Goal: Navigation & Orientation: Find specific page/section

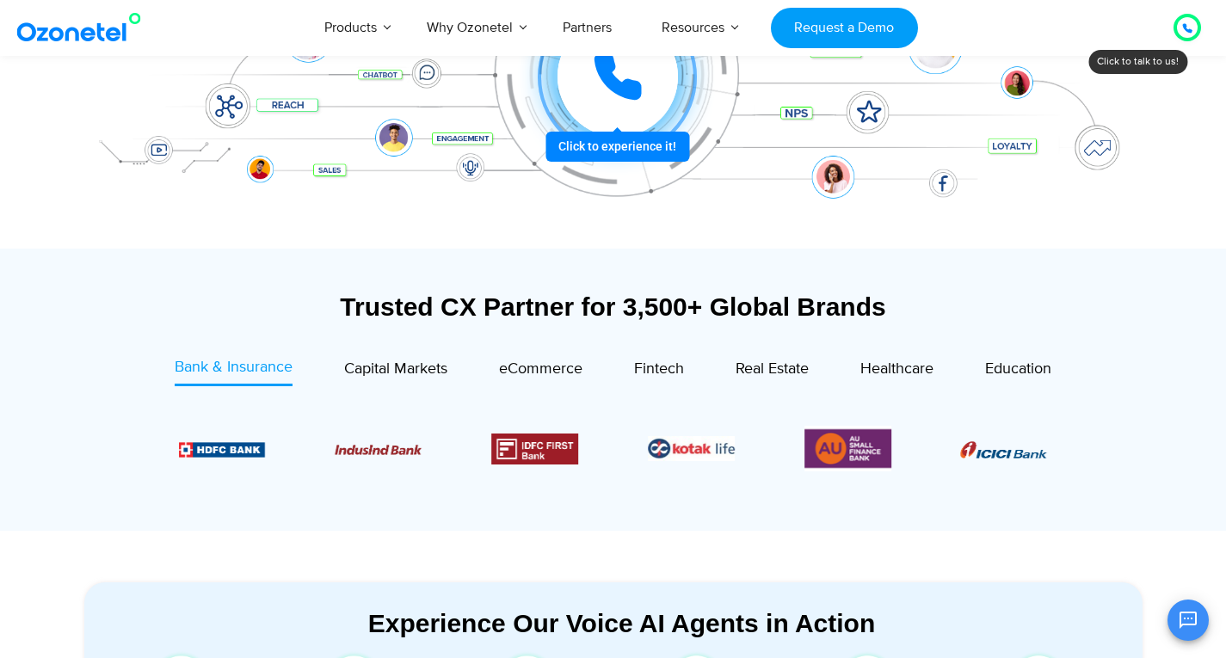
scroll to position [430, 0]
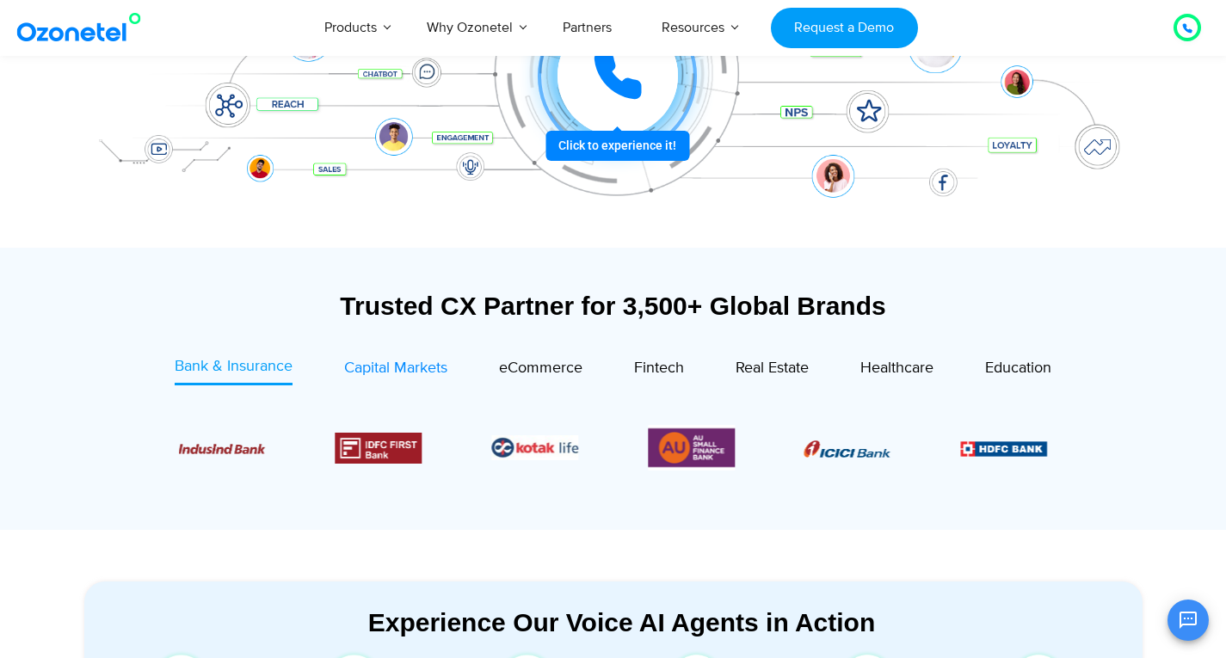
click at [420, 363] on span "Capital Markets" at bounding box center [395, 368] width 103 height 19
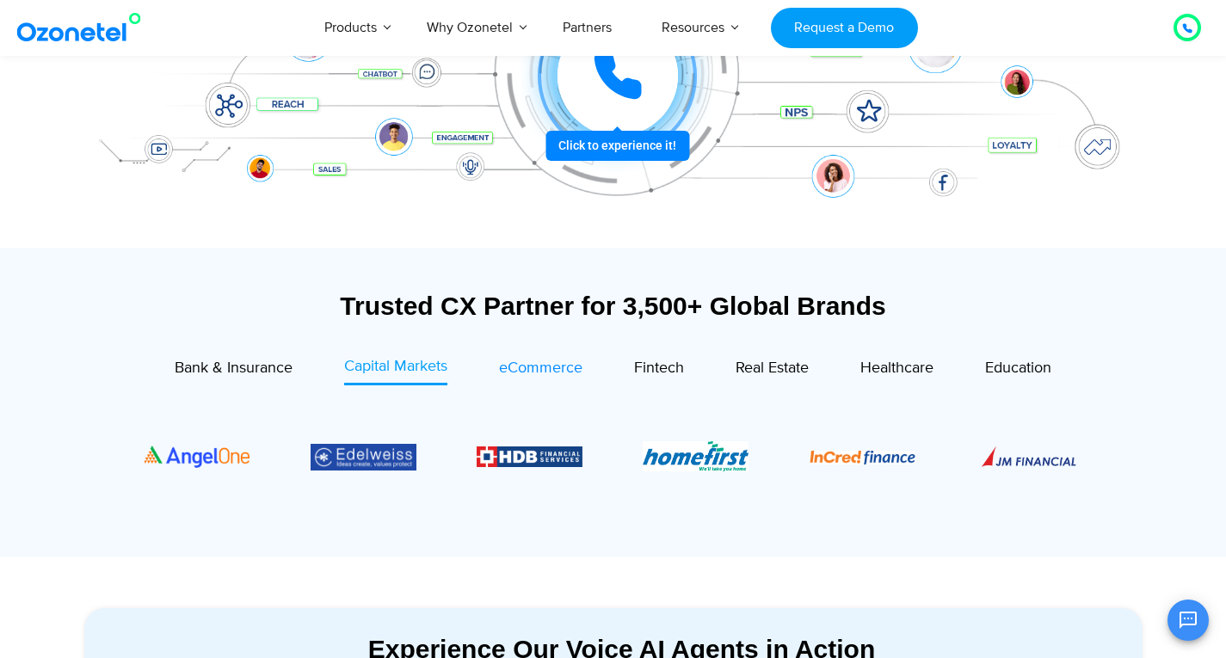
click at [508, 359] on span "eCommerce" at bounding box center [540, 368] width 83 height 19
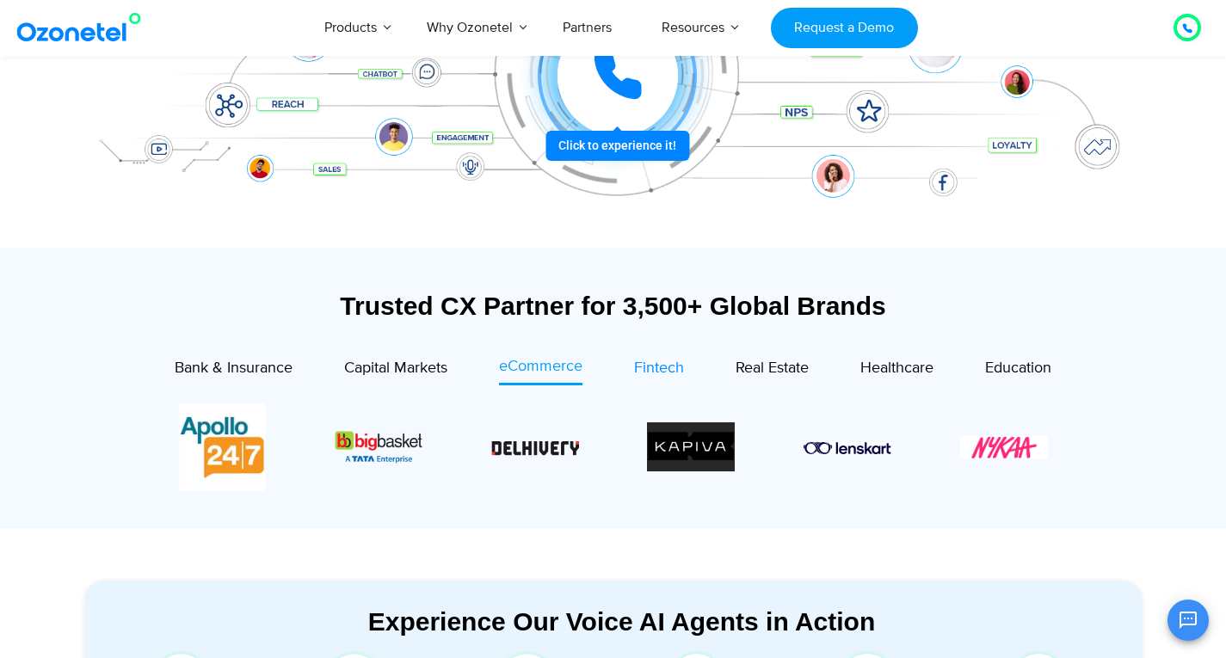
click at [651, 369] on span "Fintech" at bounding box center [659, 368] width 50 height 19
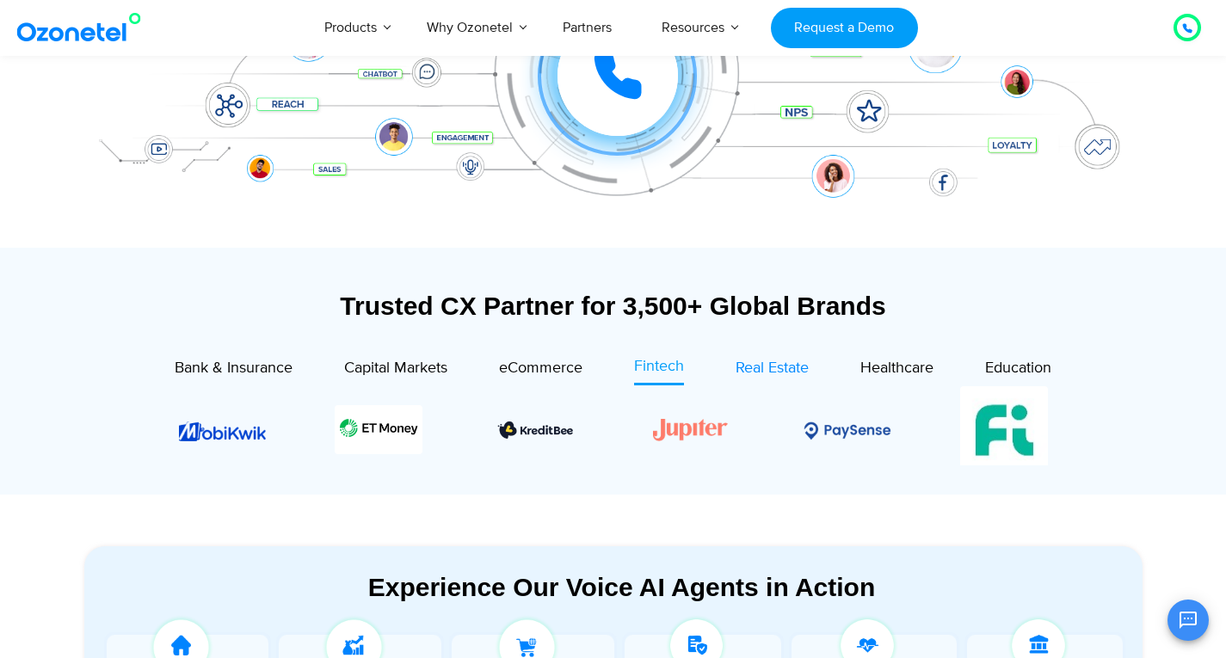
click at [759, 369] on span "Real Estate" at bounding box center [771, 368] width 73 height 19
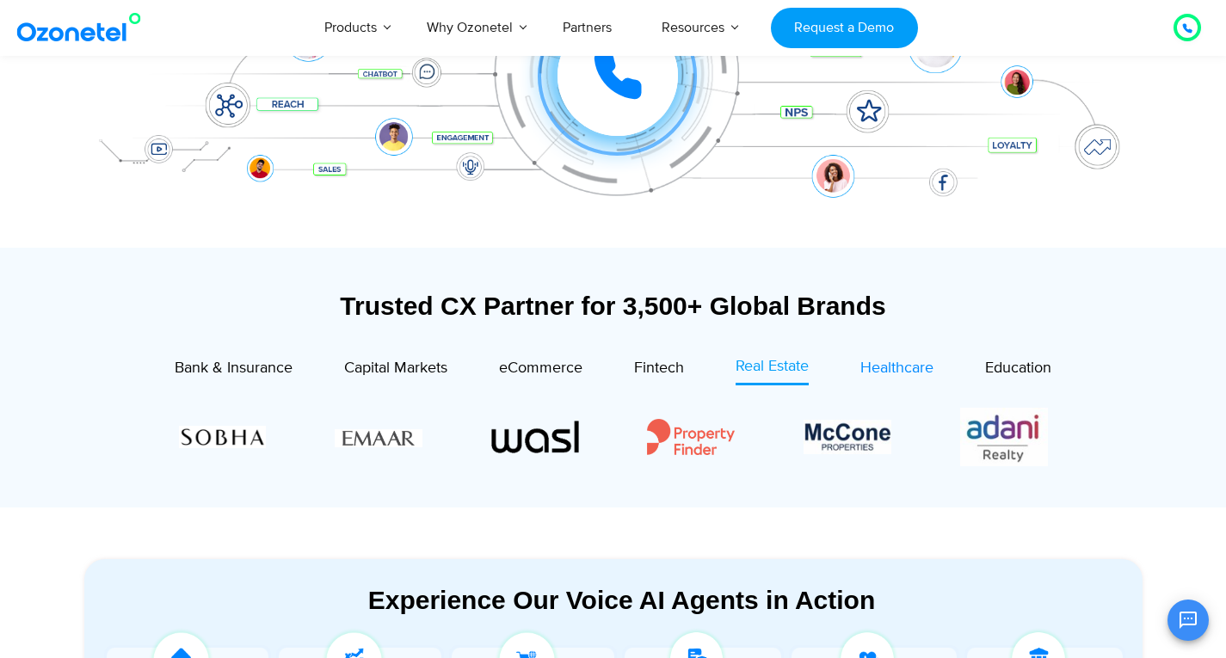
click at [889, 369] on span "Healthcare" at bounding box center [896, 368] width 73 height 19
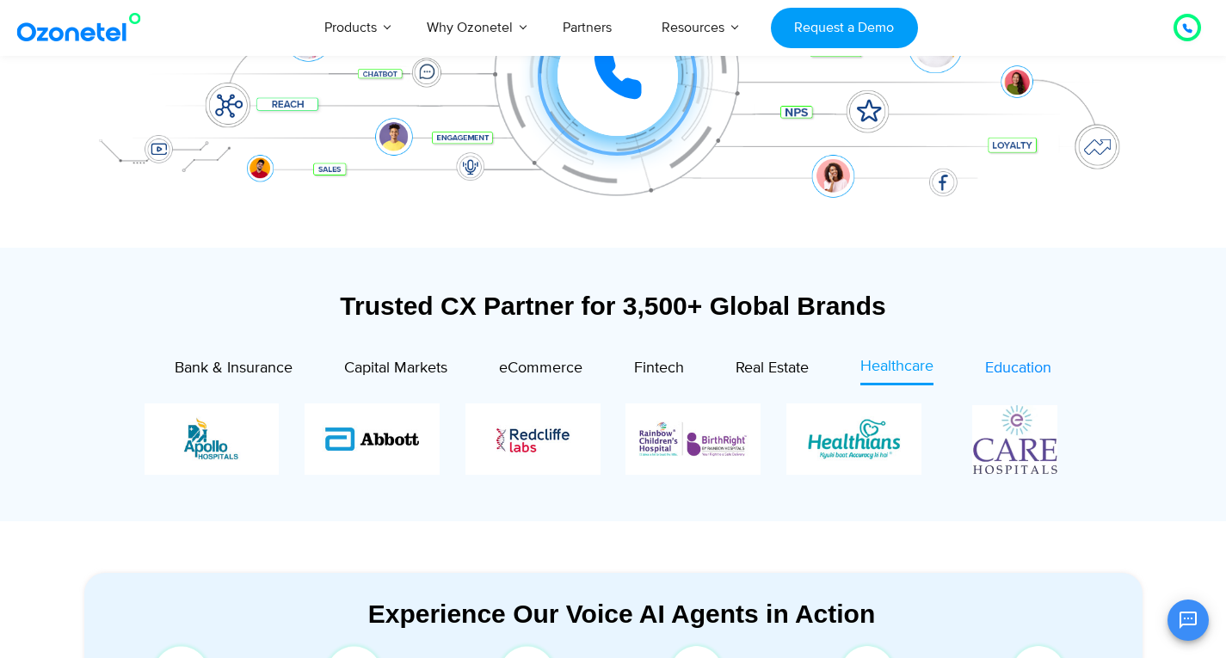
click at [1026, 372] on span "Education" at bounding box center [1018, 368] width 66 height 19
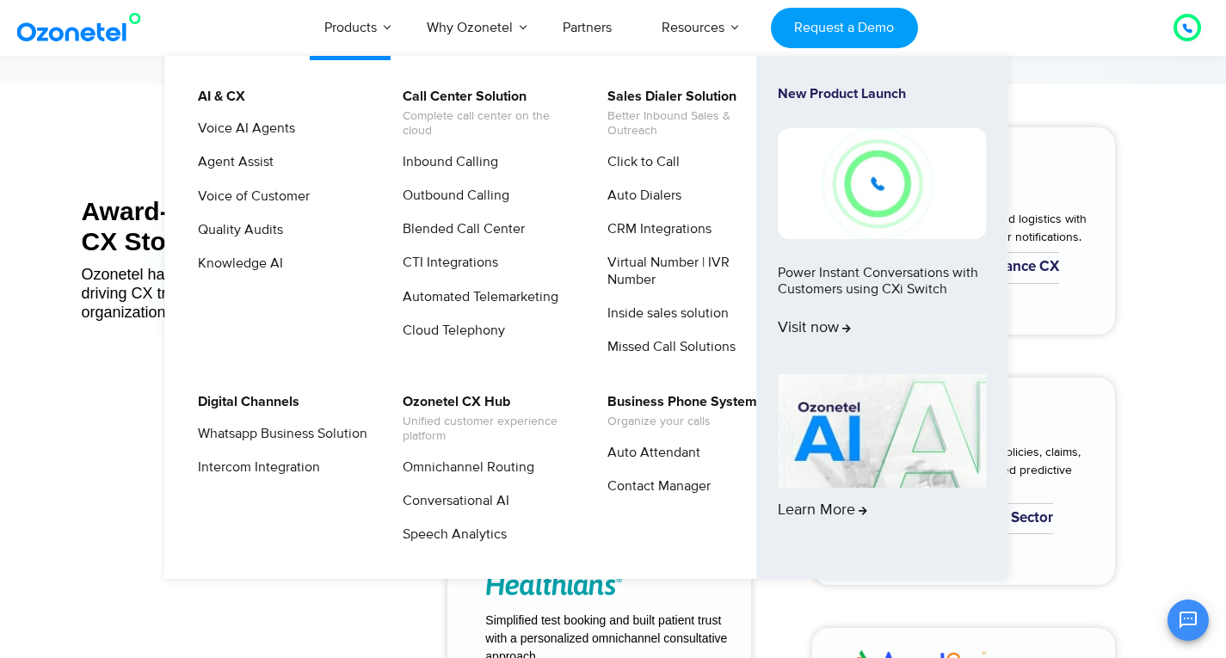
scroll to position [6623, 0]
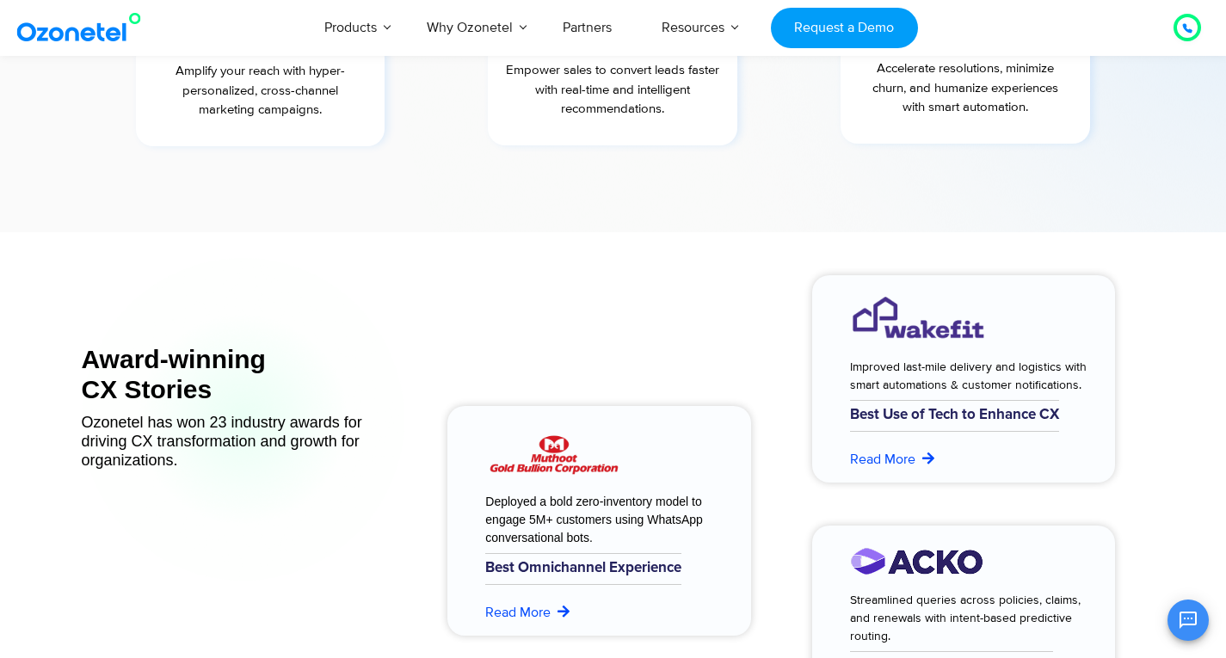
click at [345, 613] on div "Award-winning CX Stories Ozonetel has won 23 industry awards for driving CX tra…" at bounding box center [243, 667] width 323 height 818
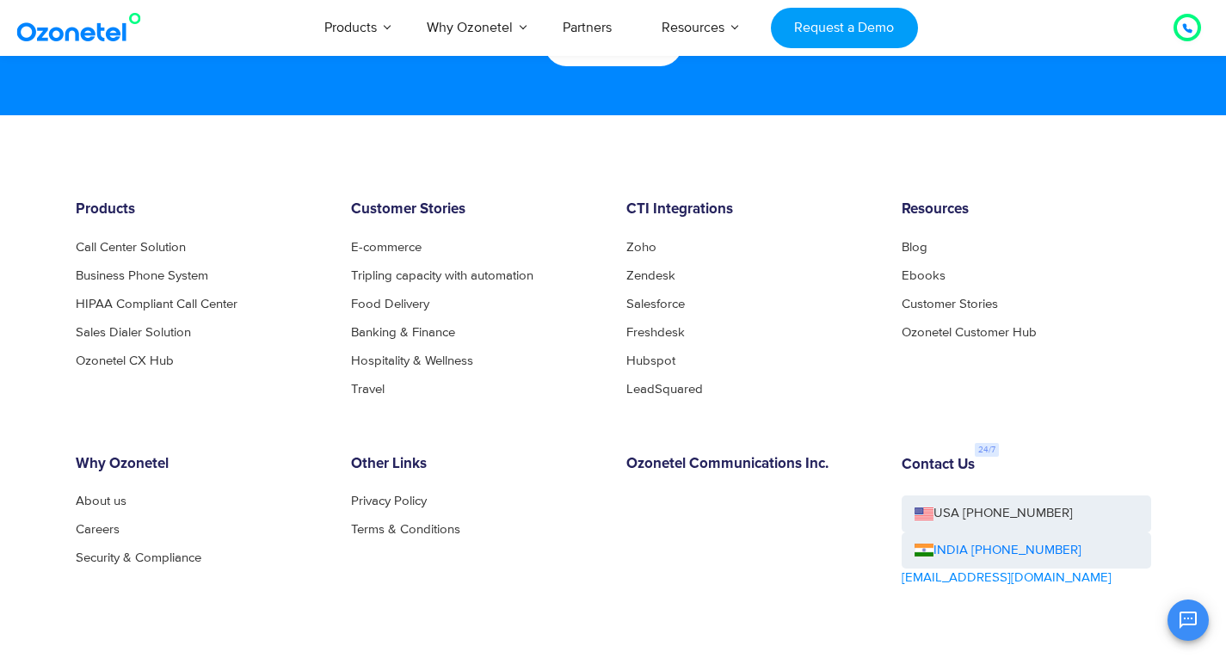
scroll to position [9404, 0]
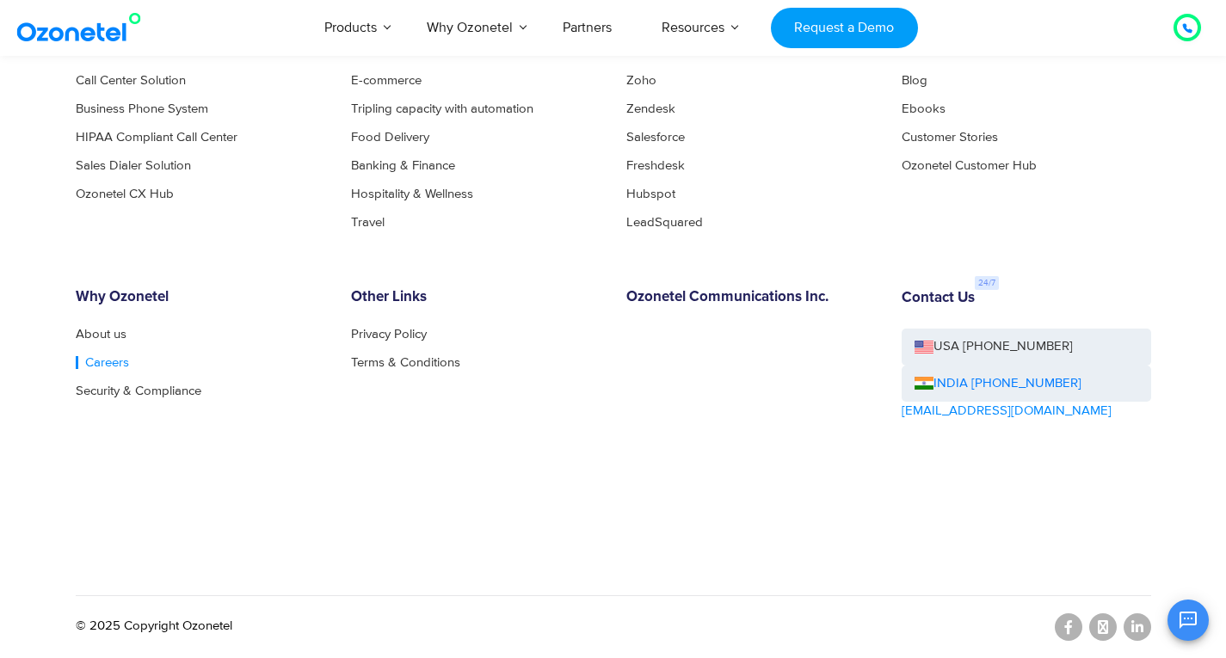
click at [115, 365] on link "Careers" at bounding box center [102, 362] width 53 height 13
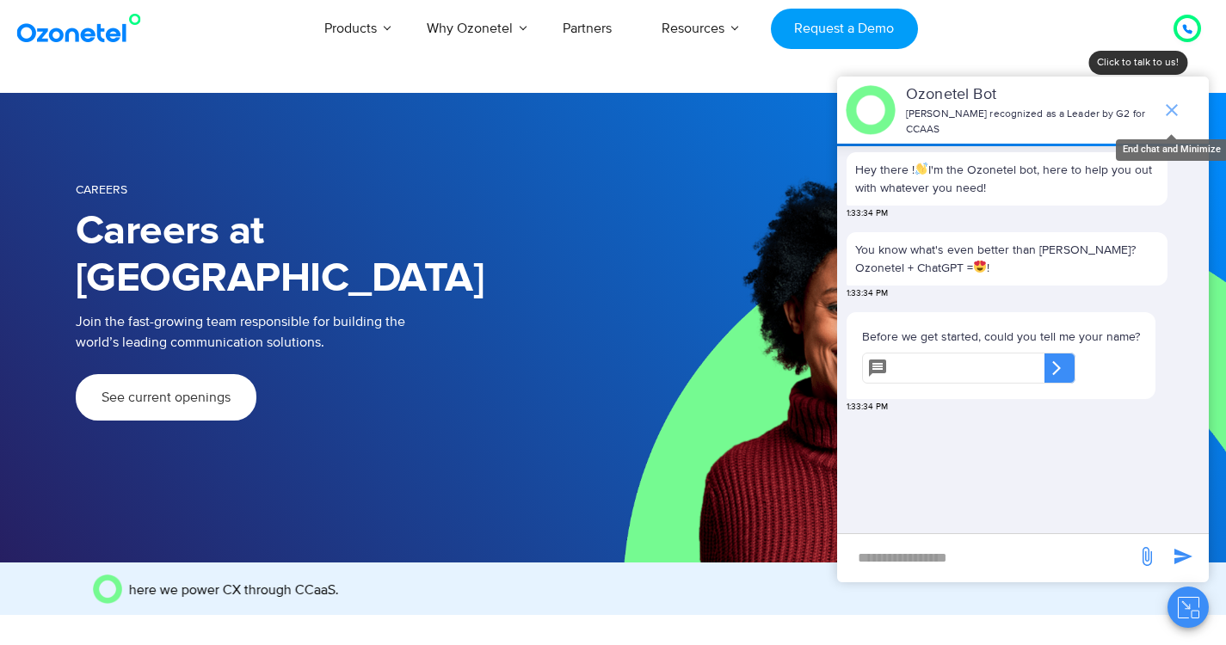
click at [1172, 100] on icon "end chat or minimize" at bounding box center [1171, 110] width 21 height 21
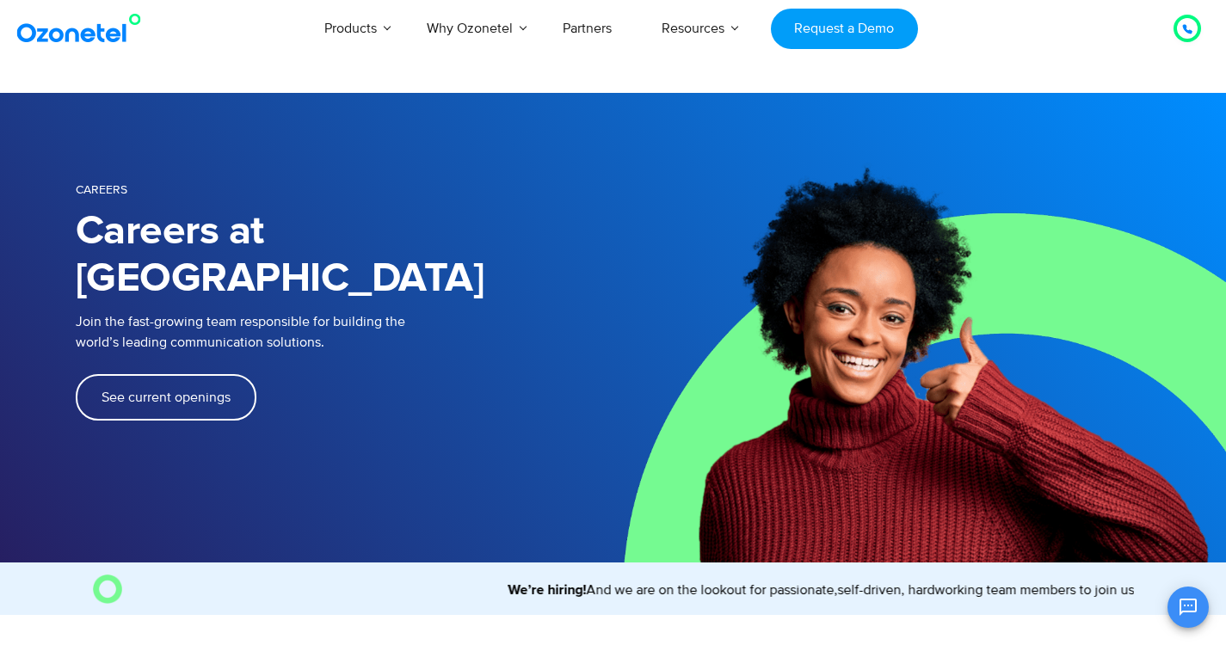
click at [214, 374] on link "See current openings" at bounding box center [166, 397] width 181 height 46
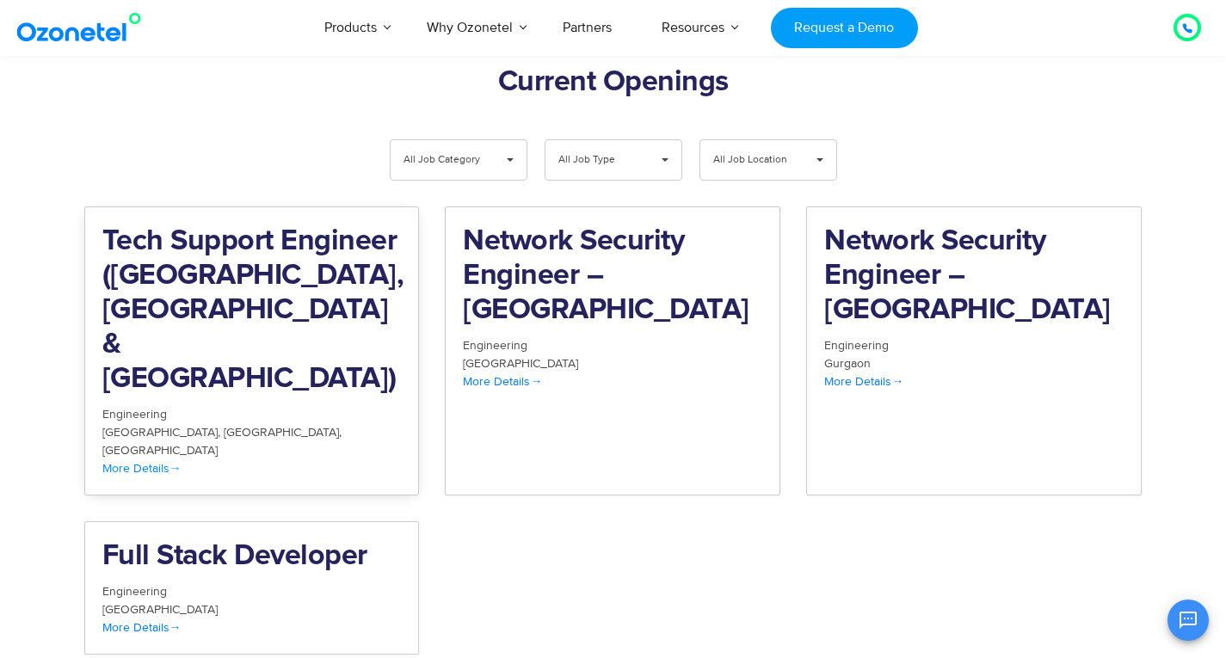
scroll to position [1782, 0]
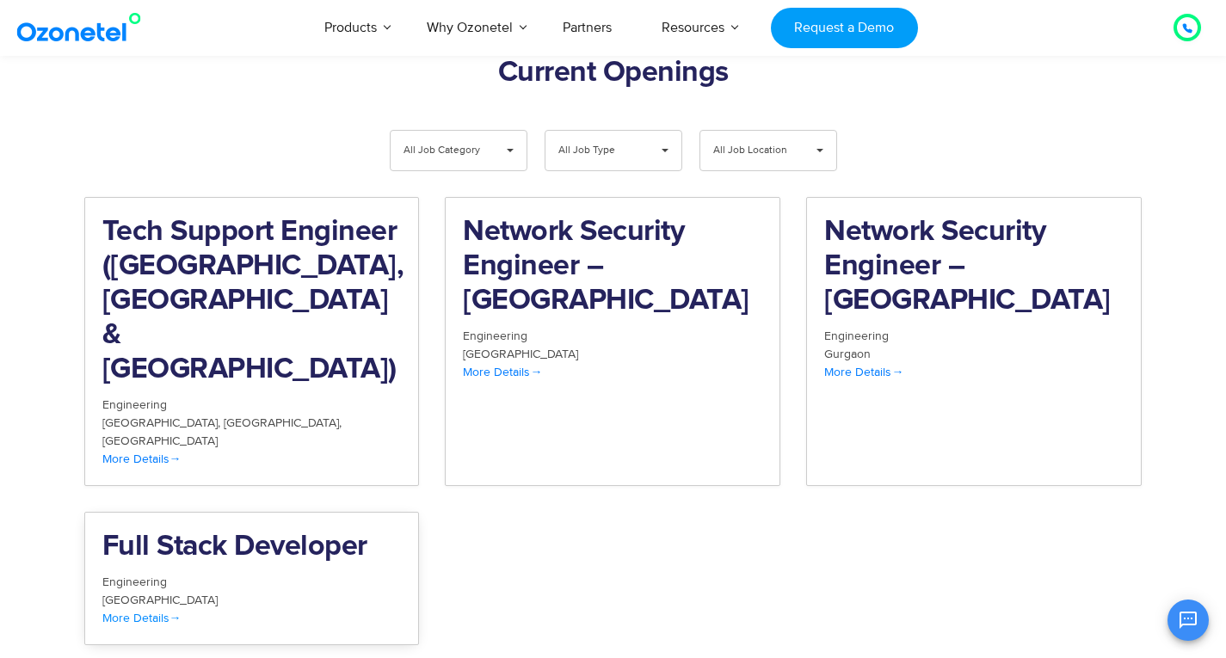
click at [141, 611] on span "More Details" at bounding box center [141, 618] width 79 height 15
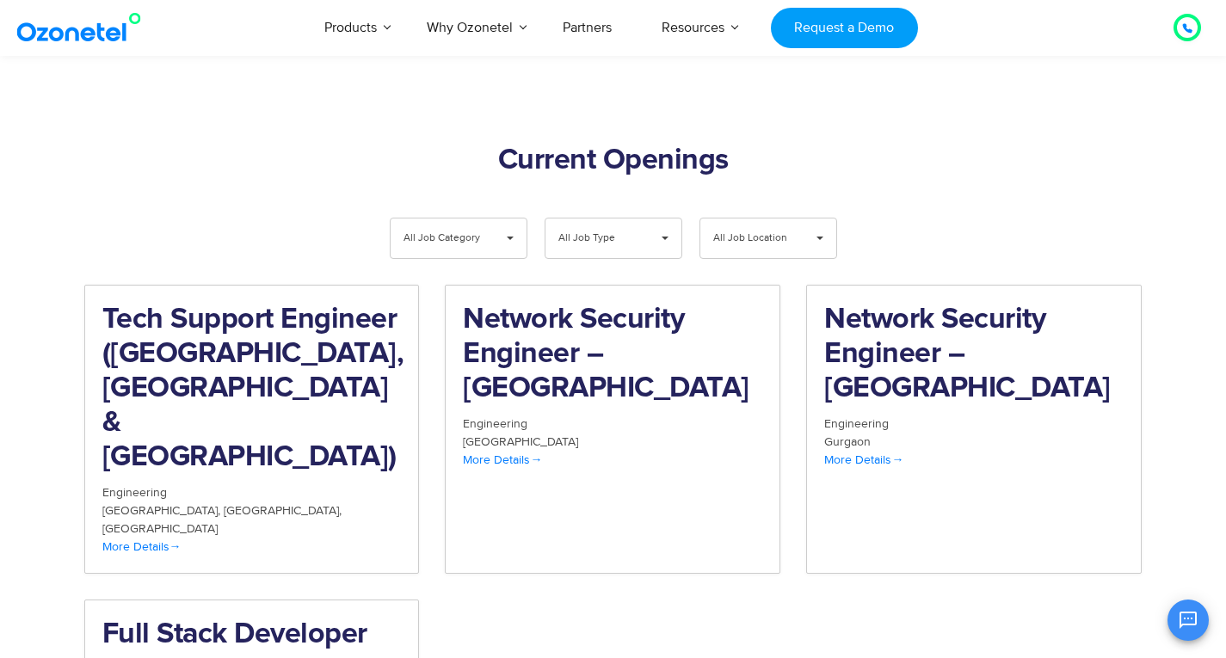
scroll to position [1524, 0]
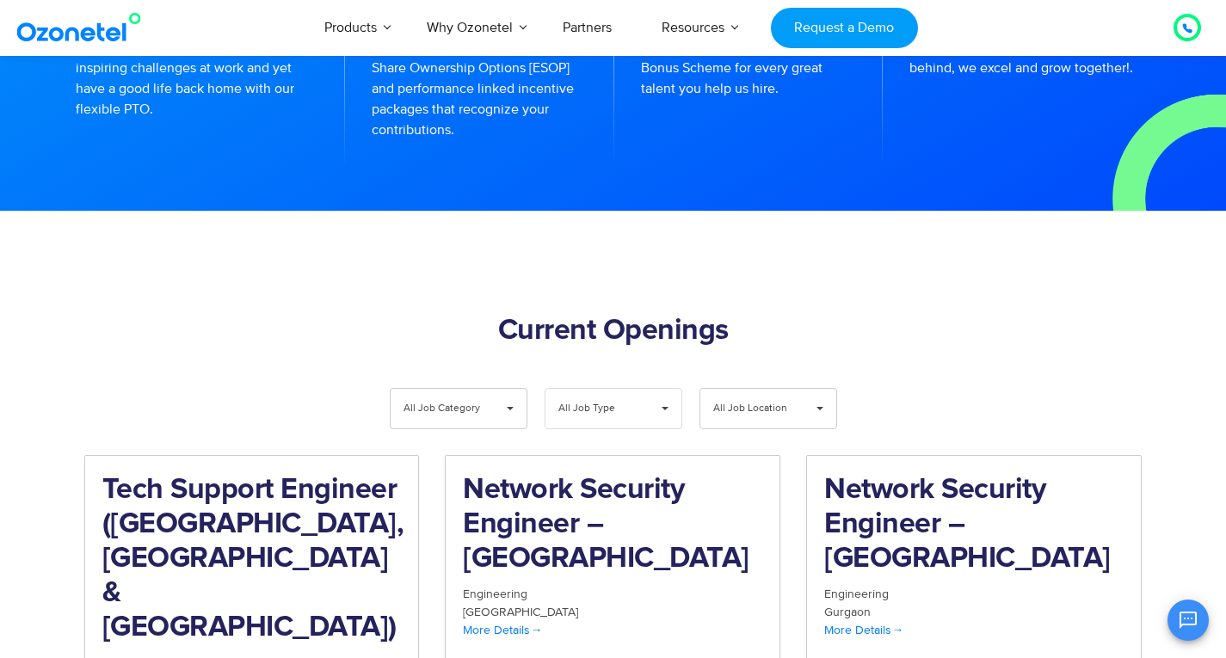
click at [610, 389] on span "All Job Type" at bounding box center [599, 409] width 82 height 40
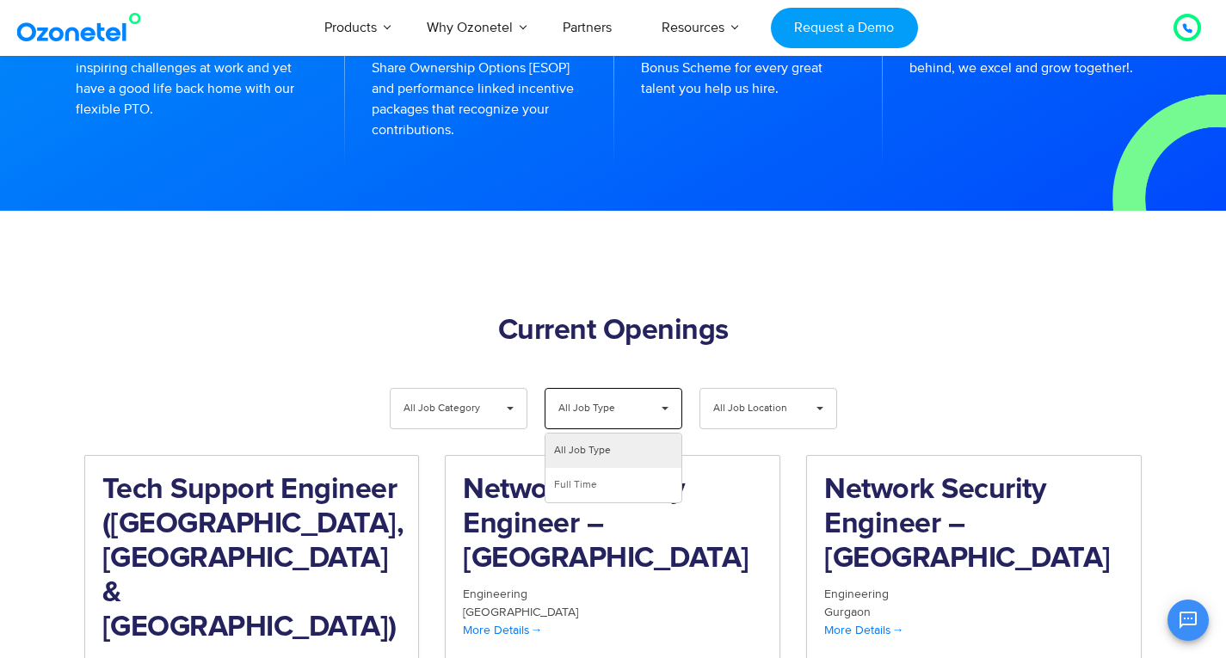
click at [698, 388] on div "**********" at bounding box center [768, 413] width 155 height 50
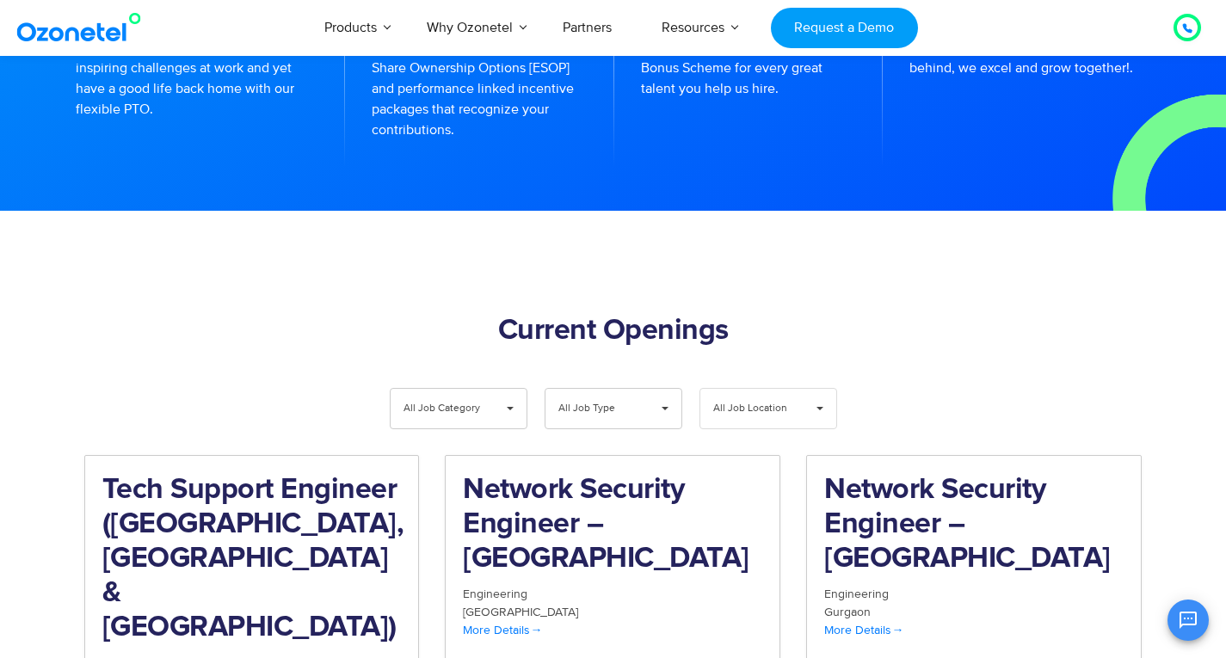
click at [738, 389] on span "All Job Location" at bounding box center [754, 409] width 82 height 40
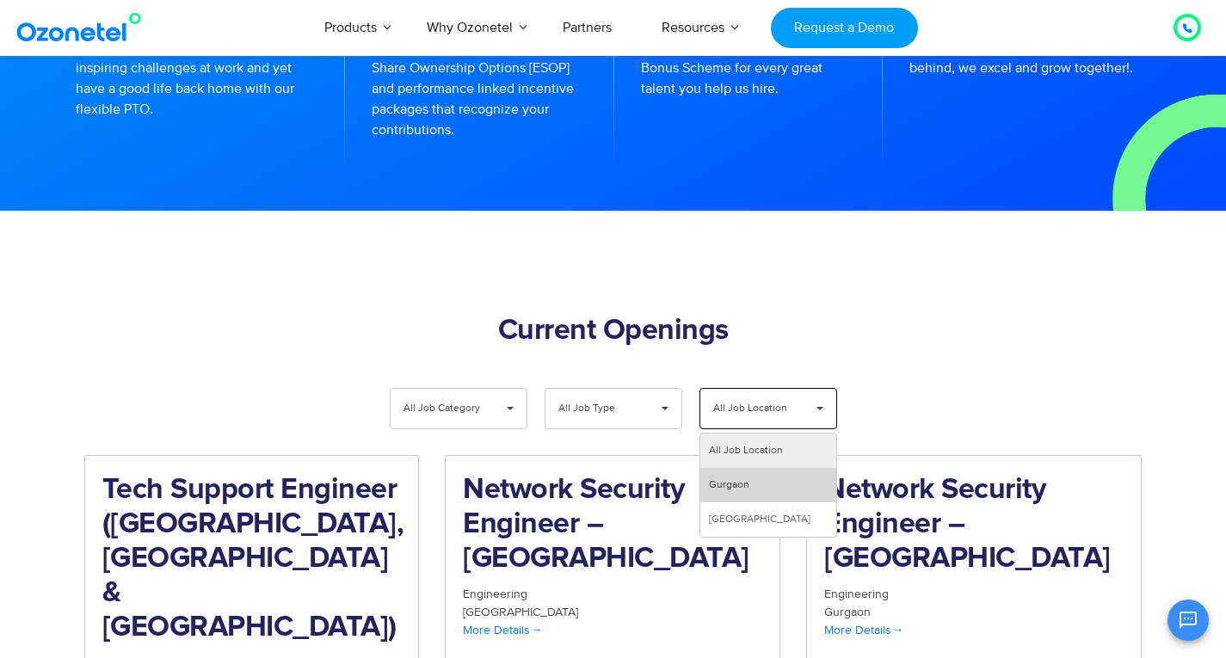
click at [729, 468] on li "Gurgaon" at bounding box center [768, 485] width 136 height 34
select select "***"
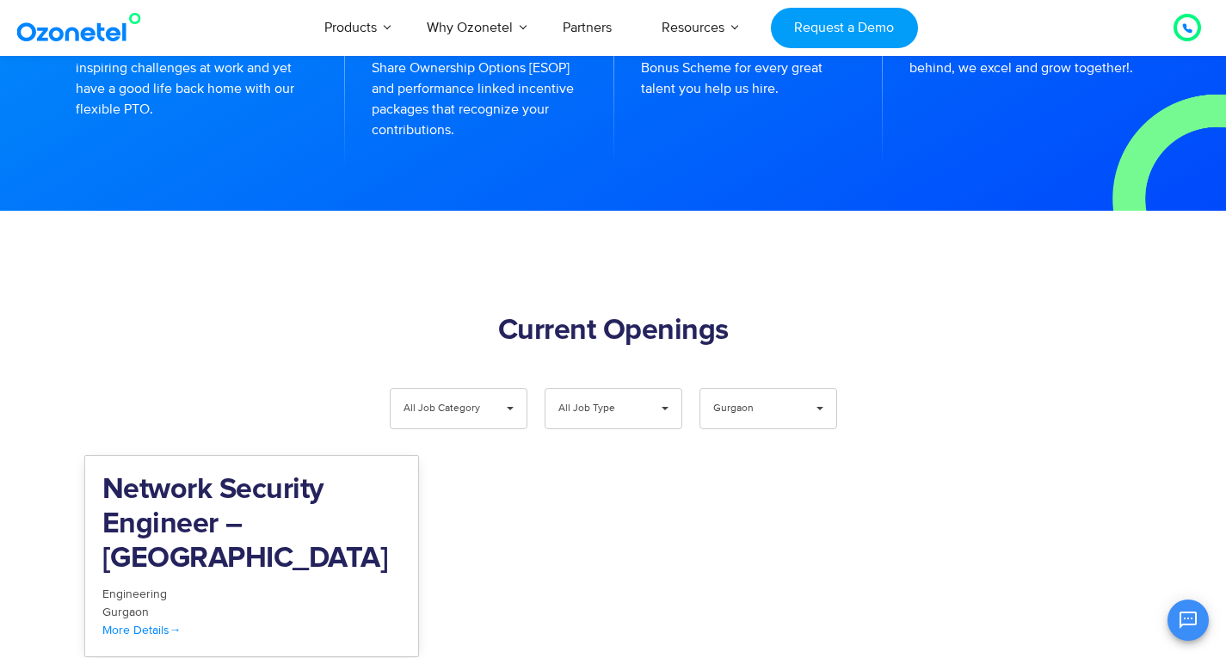
click at [173, 487] on h2 "Network Security Engineer – [GEOGRAPHIC_DATA]" at bounding box center [251, 524] width 299 height 103
